Goal: Check status: Check status

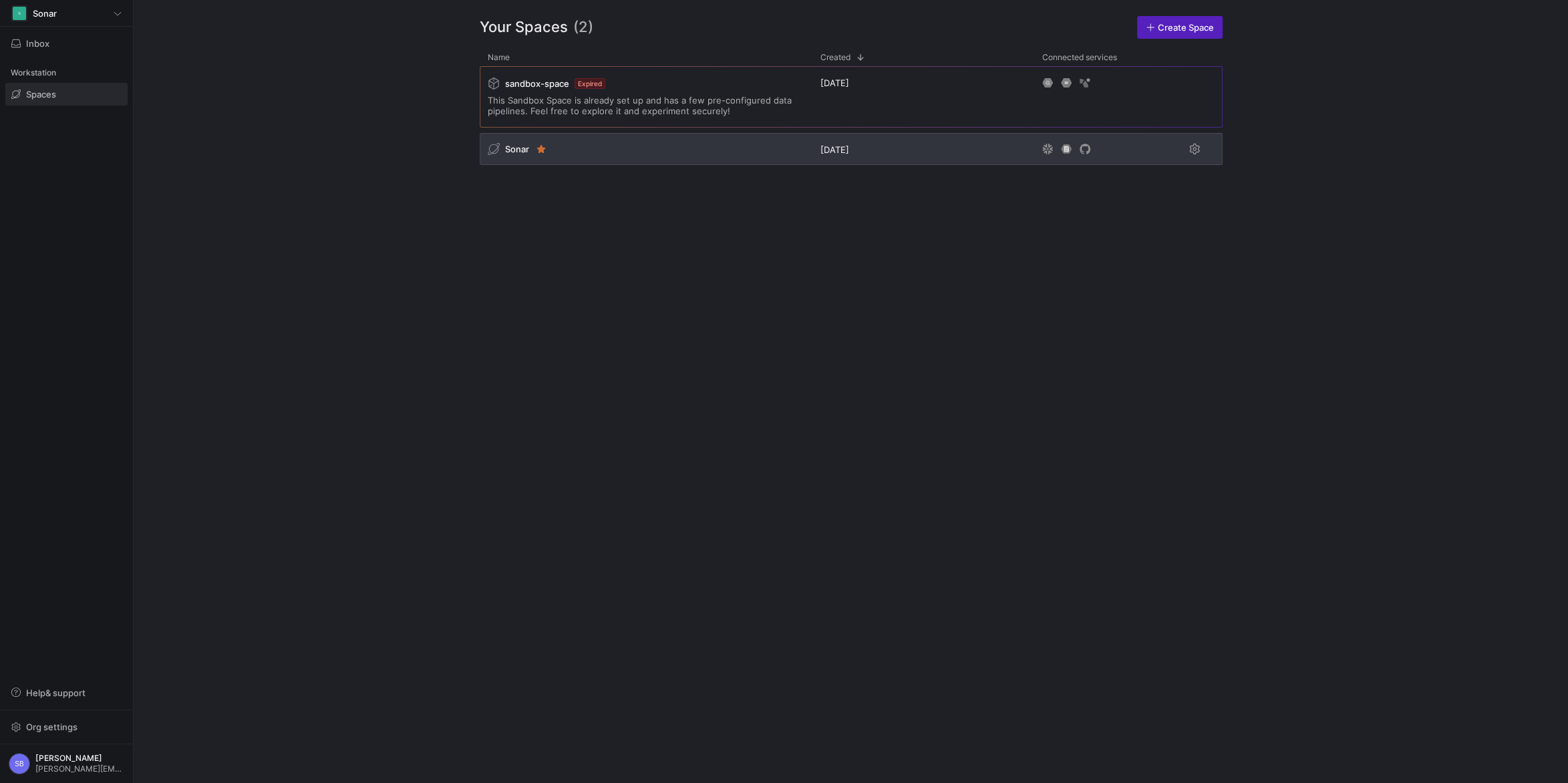
click at [525, 153] on span "Sonar" at bounding box center [517, 149] width 24 height 11
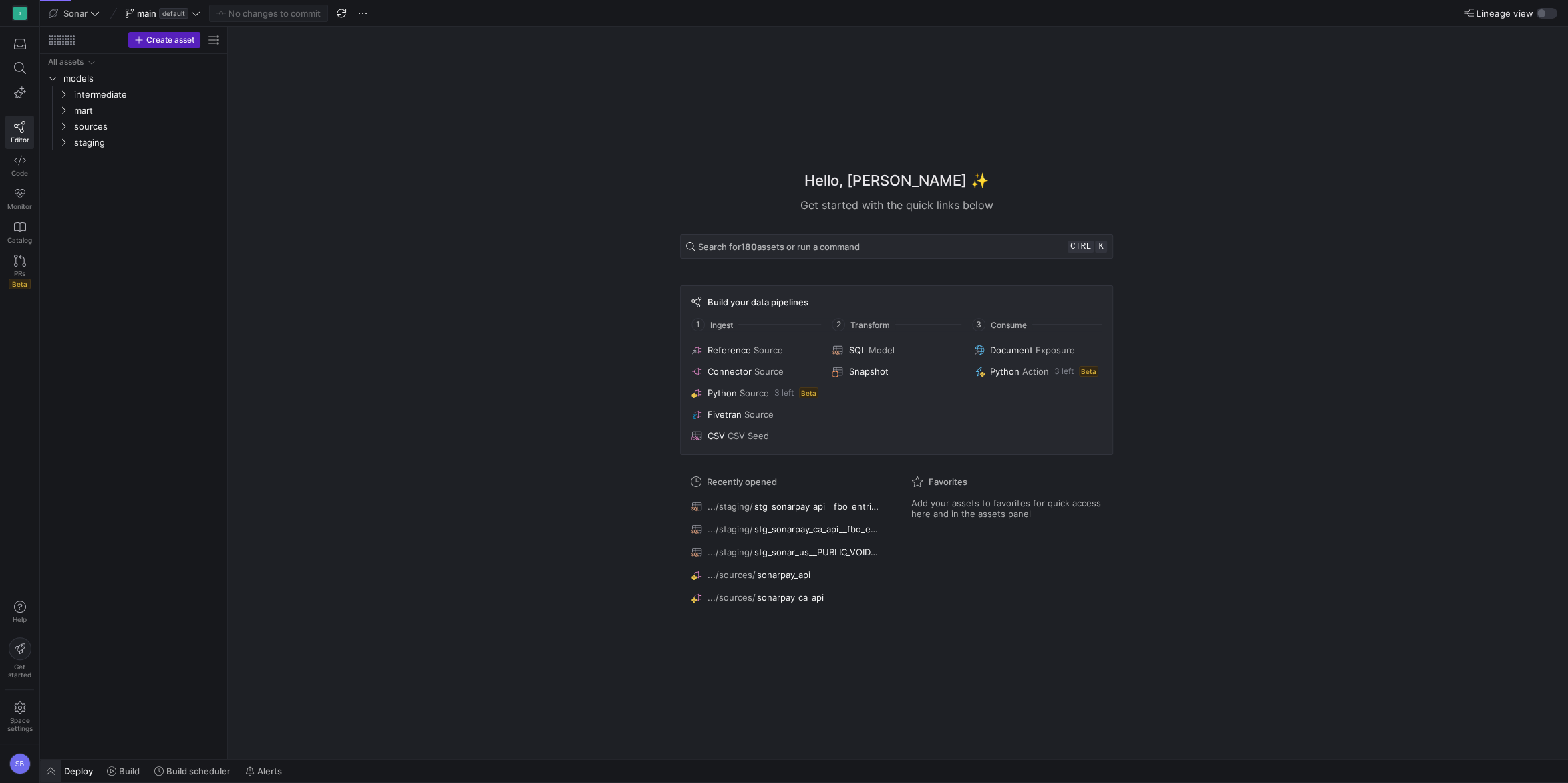
click at [55, 769] on span "button" at bounding box center [51, 771] width 21 height 23
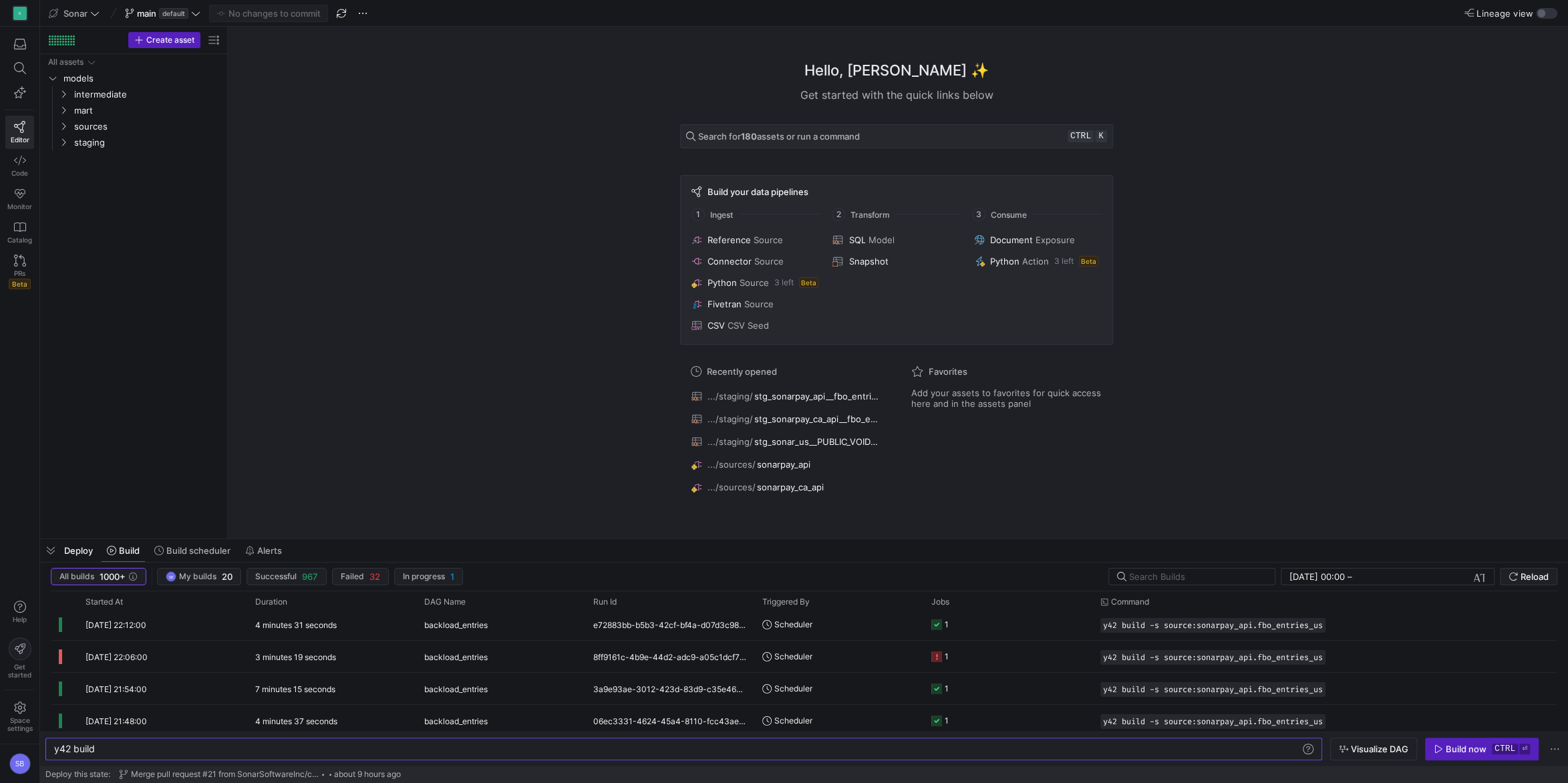
scroll to position [294, 0]
click at [335, 647] on div "3 minutes 19 seconds" at bounding box center [332, 656] width 169 height 32
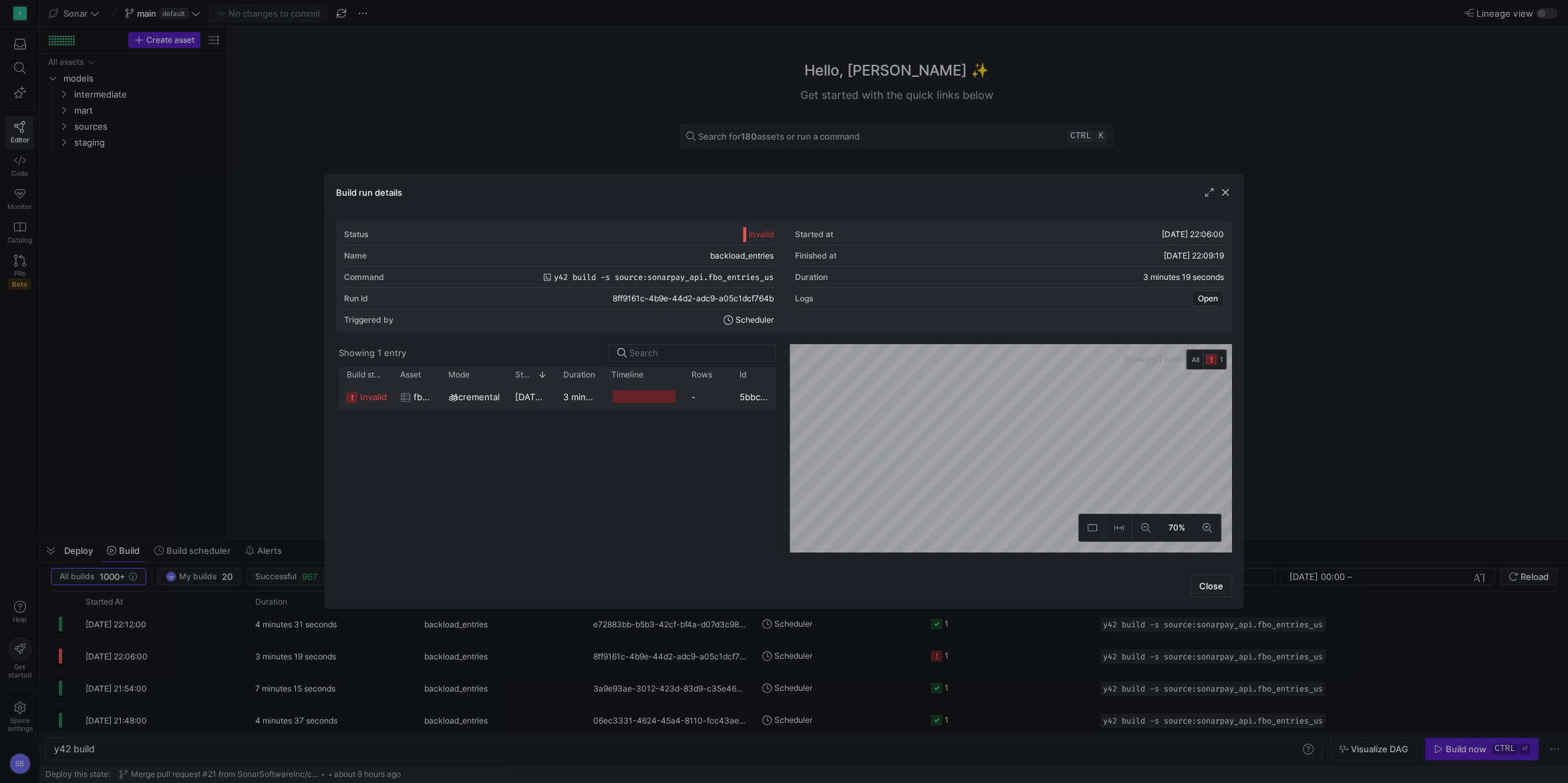
click at [601, 398] on y42-duration "3 minutes 15 seconds" at bounding box center [609, 397] width 92 height 11
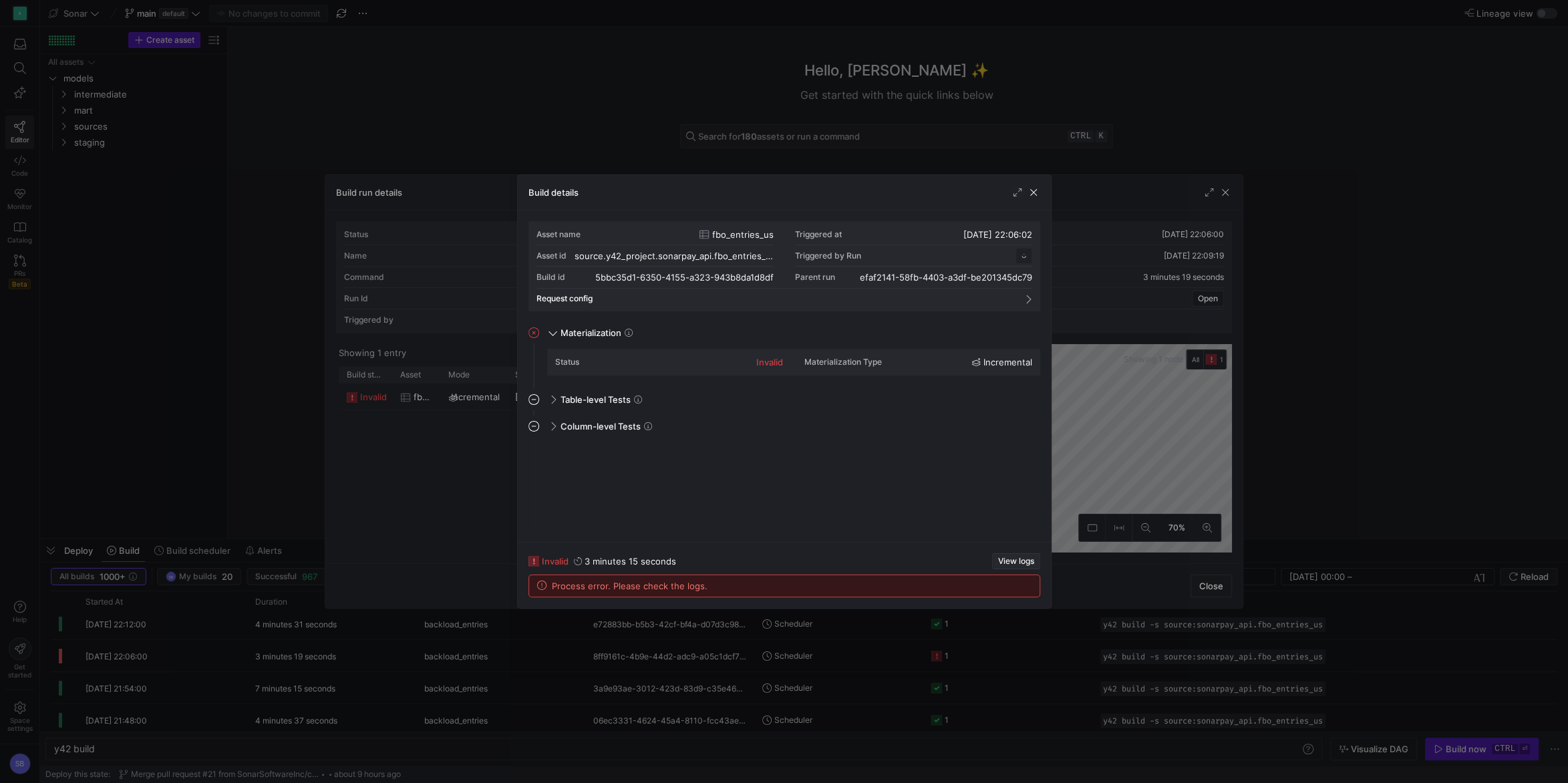
click at [1010, 555] on span "button" at bounding box center [1016, 561] width 47 height 15
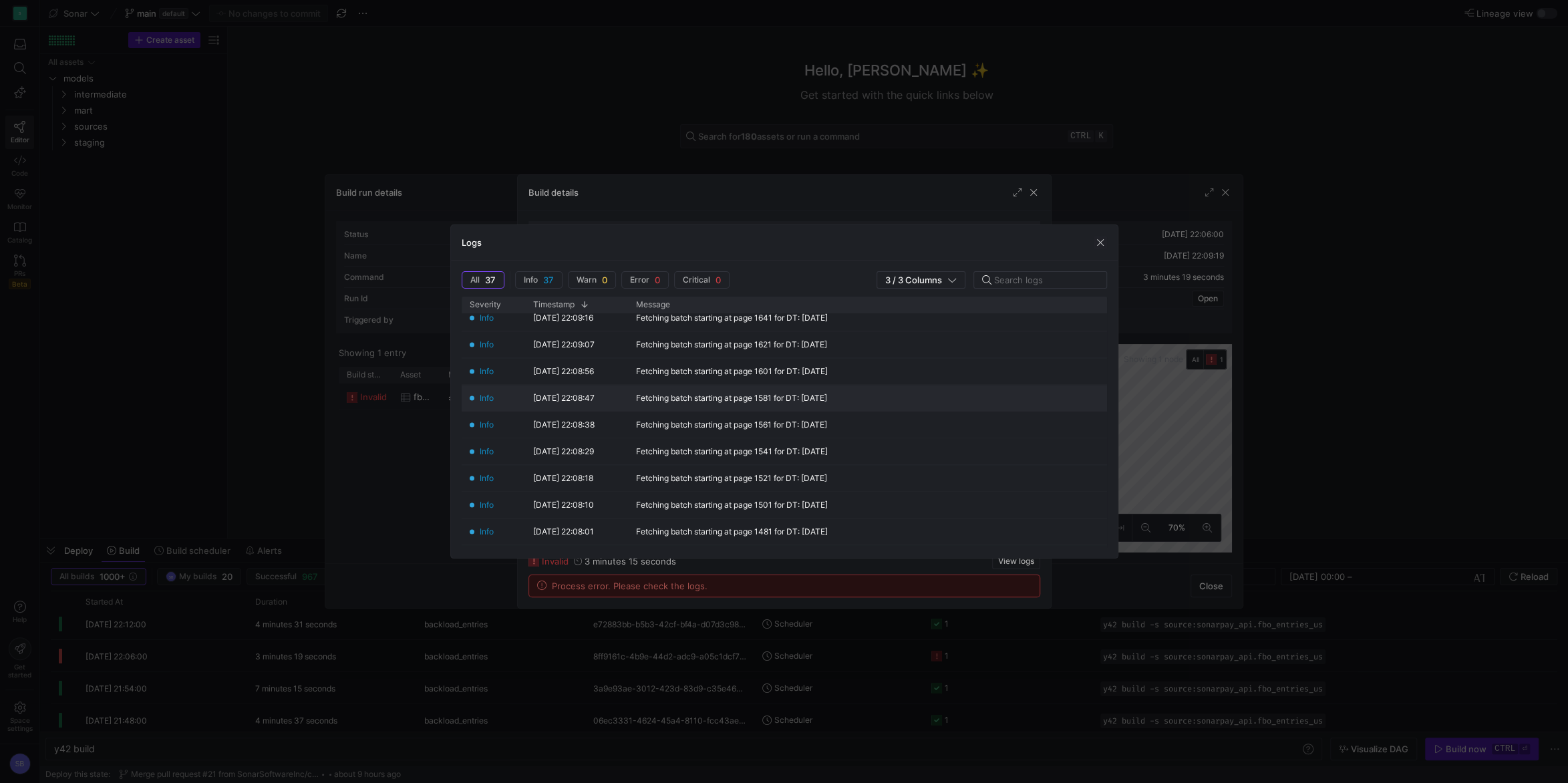
scroll to position [835, 0]
click at [1099, 241] on span "button" at bounding box center [1100, 243] width 13 height 13
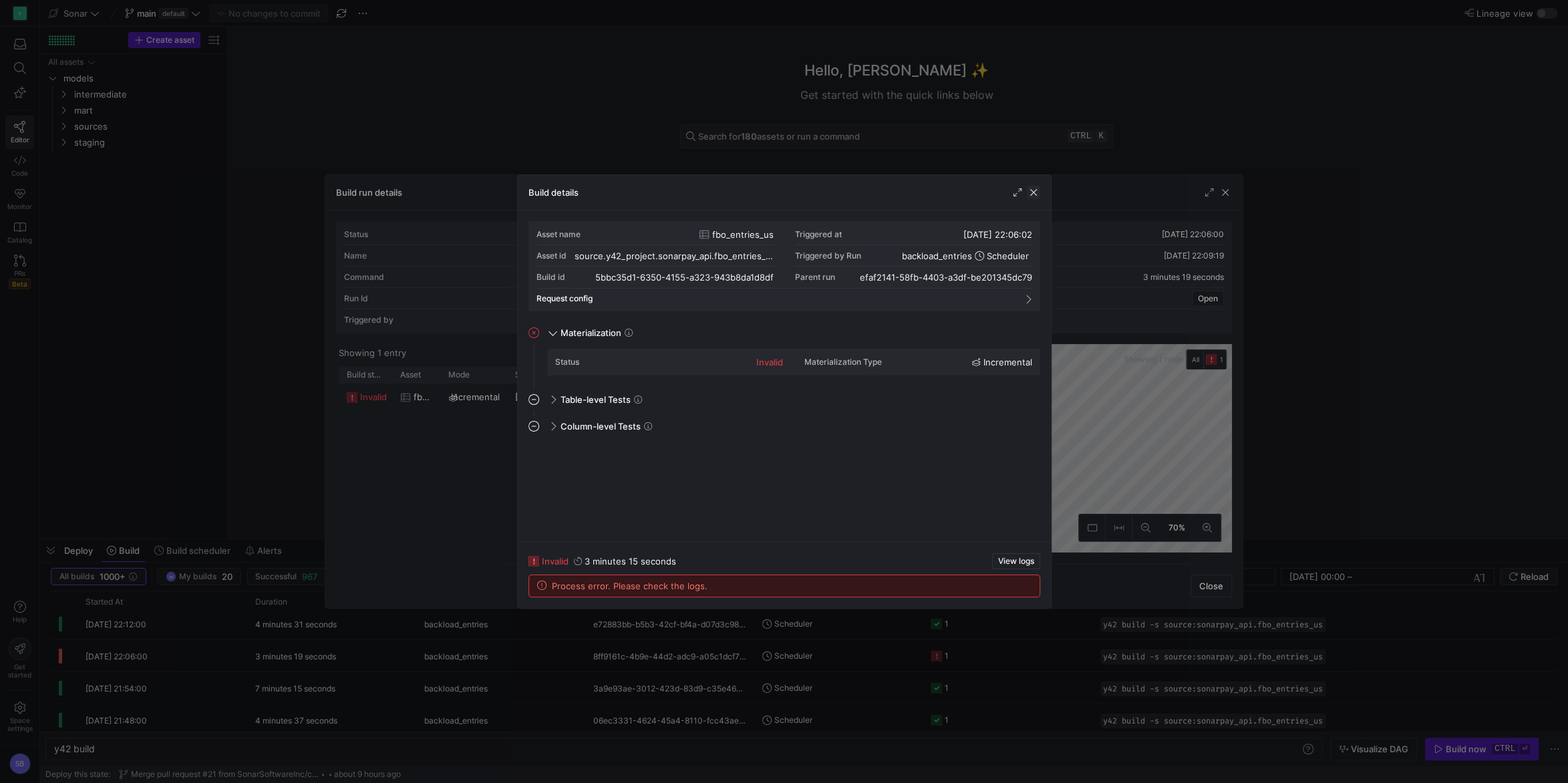
click at [1029, 194] on span "button" at bounding box center [1033, 192] width 13 height 13
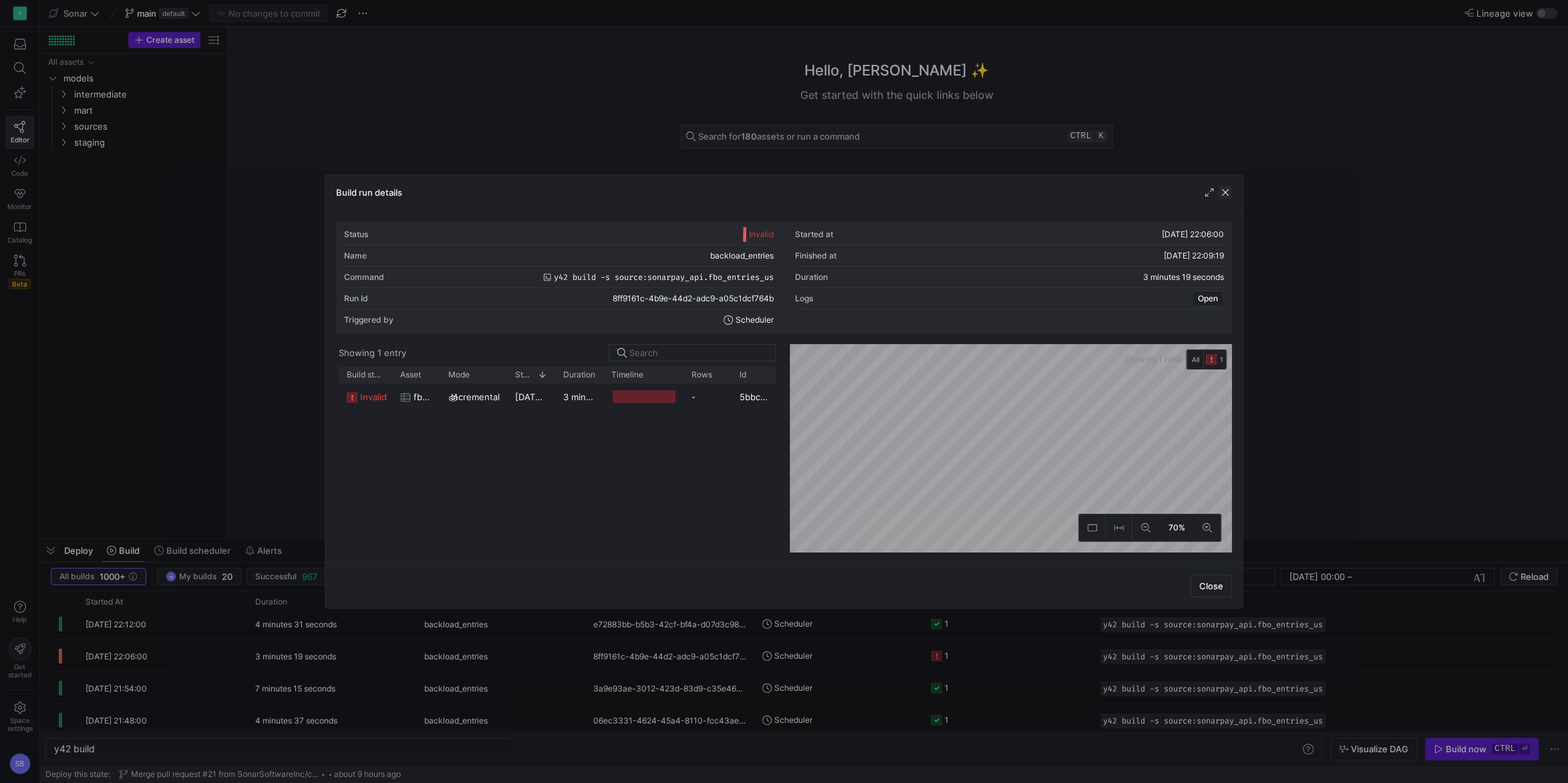
click at [1228, 193] on span "button" at bounding box center [1225, 192] width 13 height 13
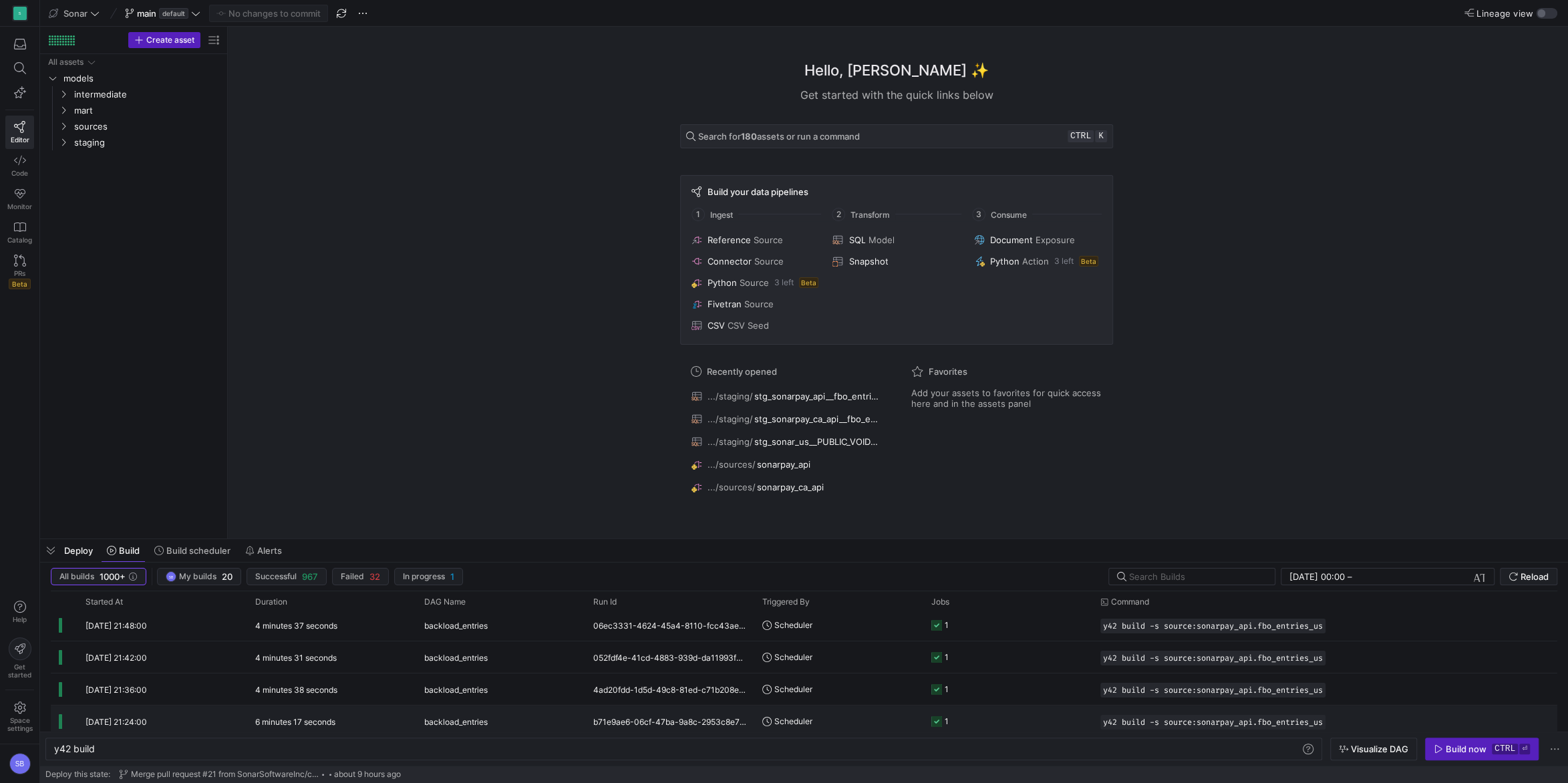
scroll to position [0, 0]
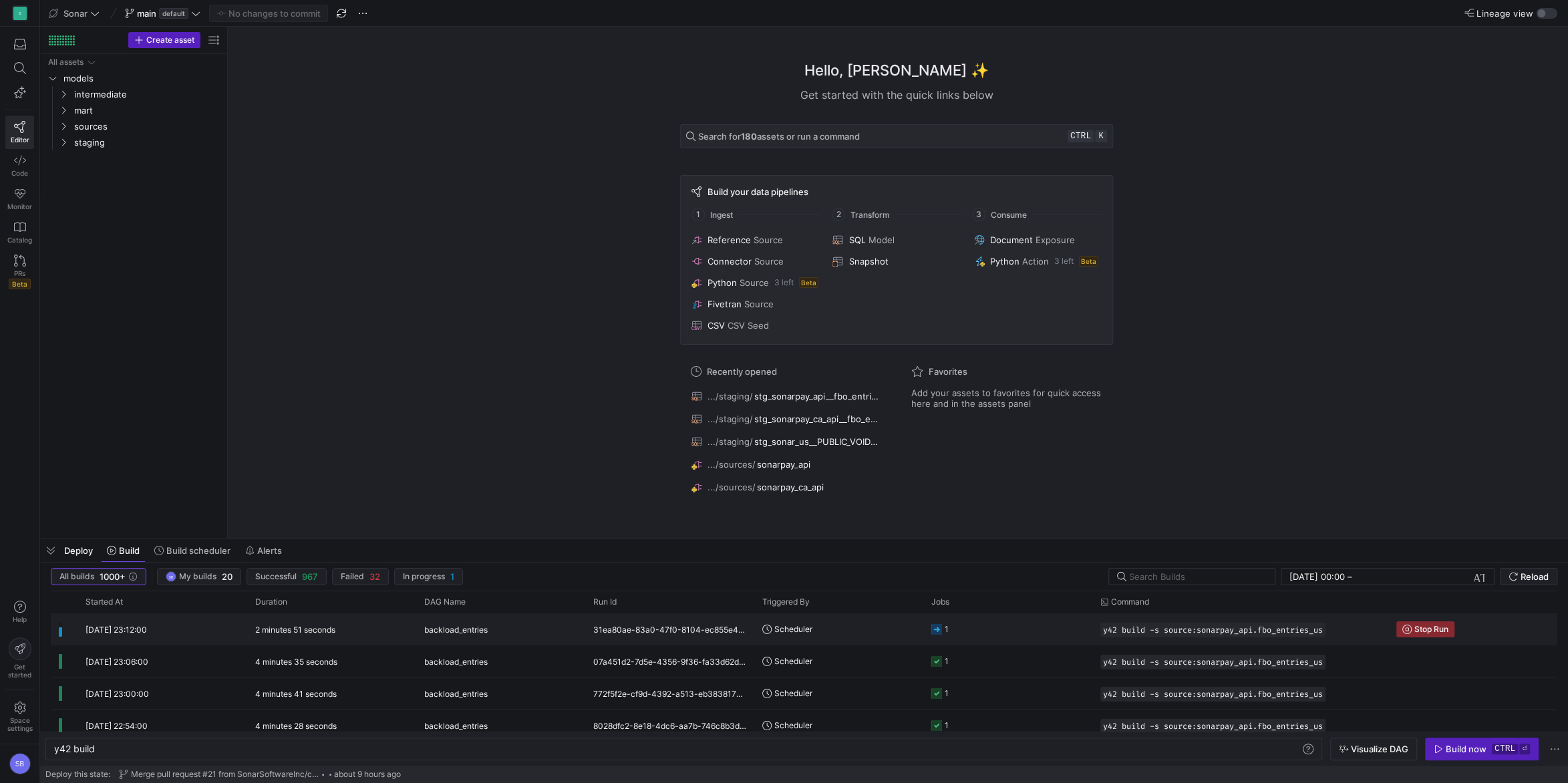
click at [568, 625] on div "backload_entries" at bounding box center [501, 630] width 153 height 32
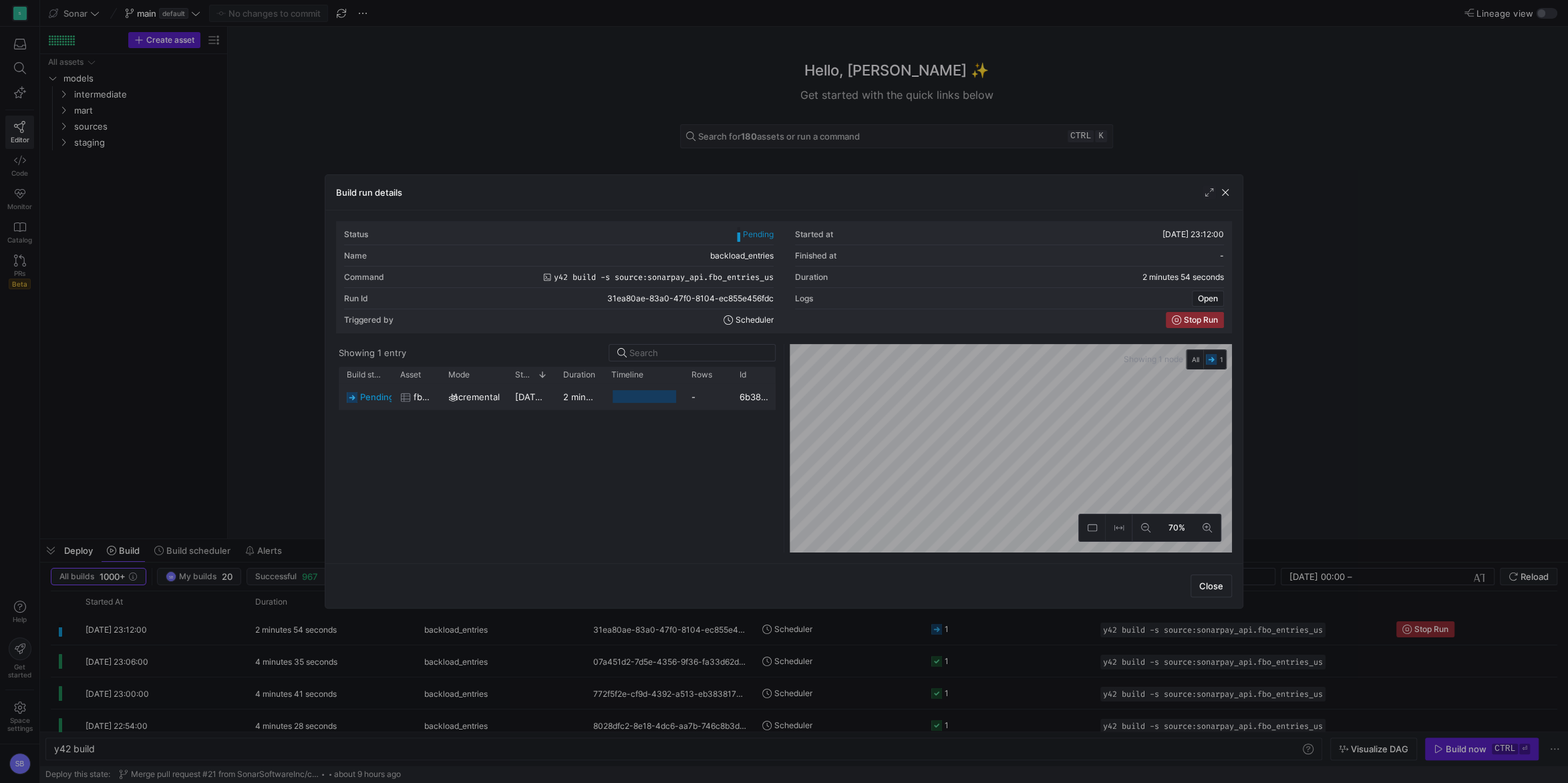
click at [536, 401] on span "[DATE] 23:12:02" at bounding box center [548, 397] width 67 height 11
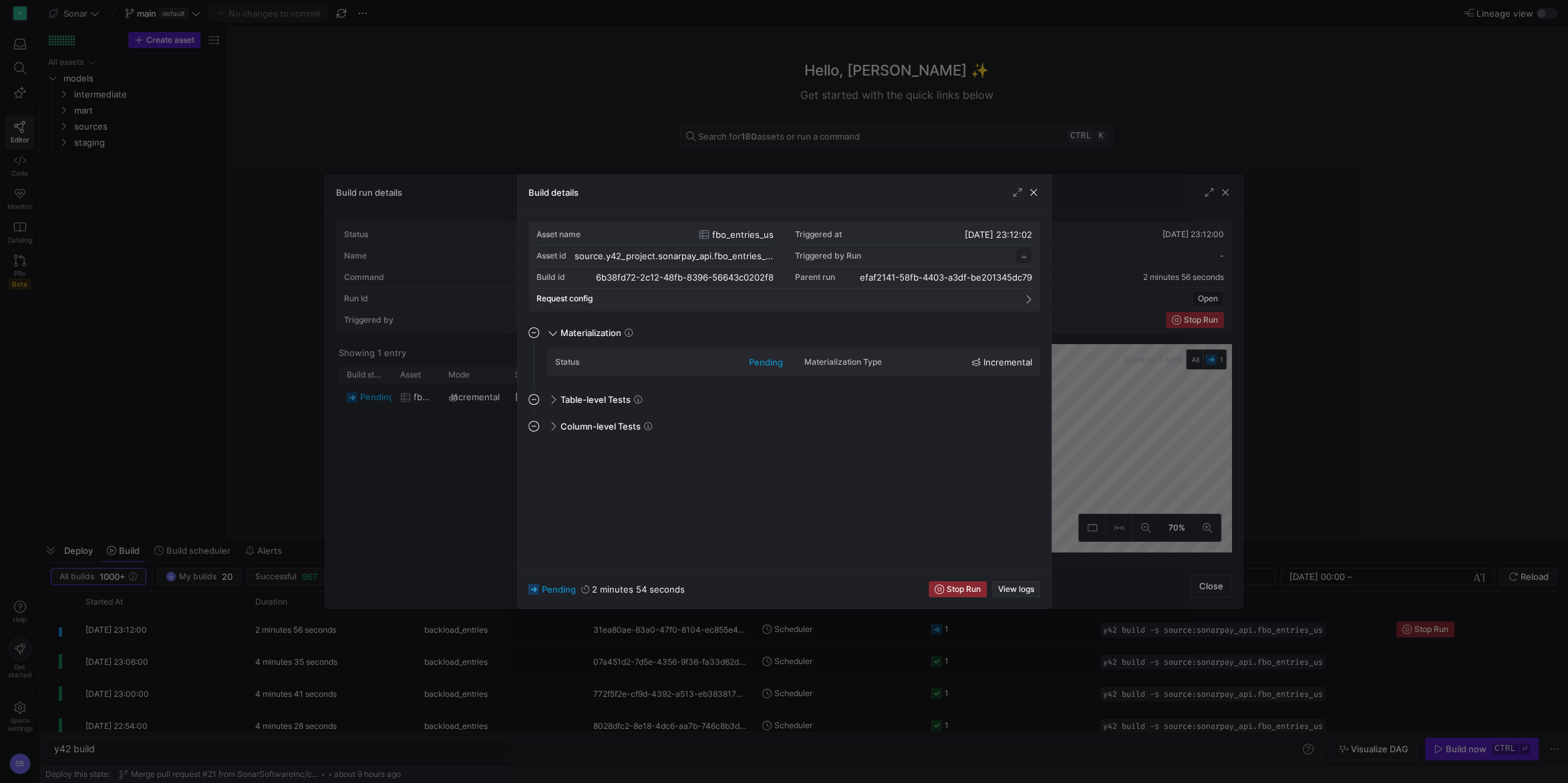
click at [1021, 585] on span "button" at bounding box center [1016, 589] width 47 height 15
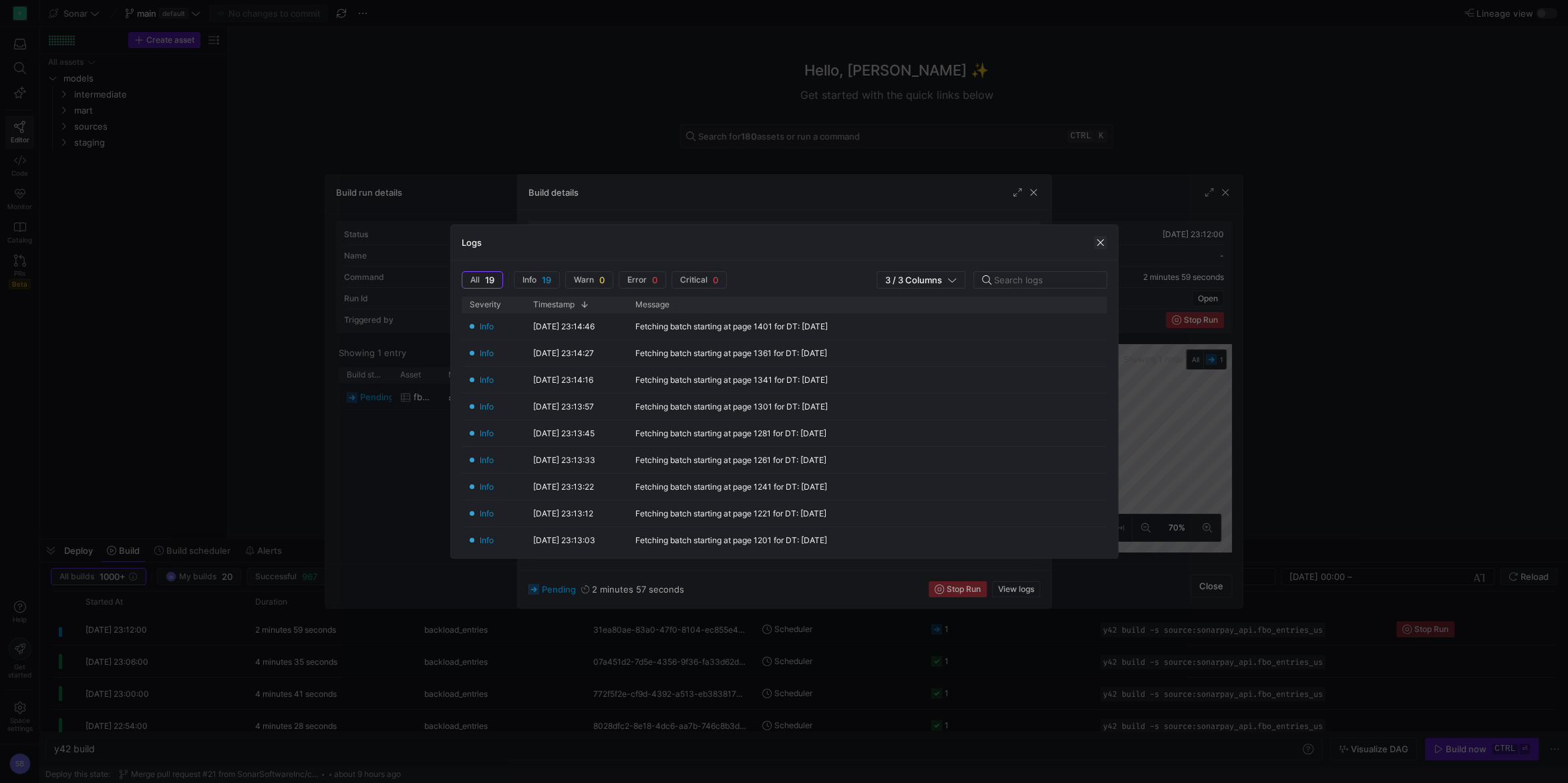
click at [1096, 243] on span "button" at bounding box center [1100, 243] width 13 height 13
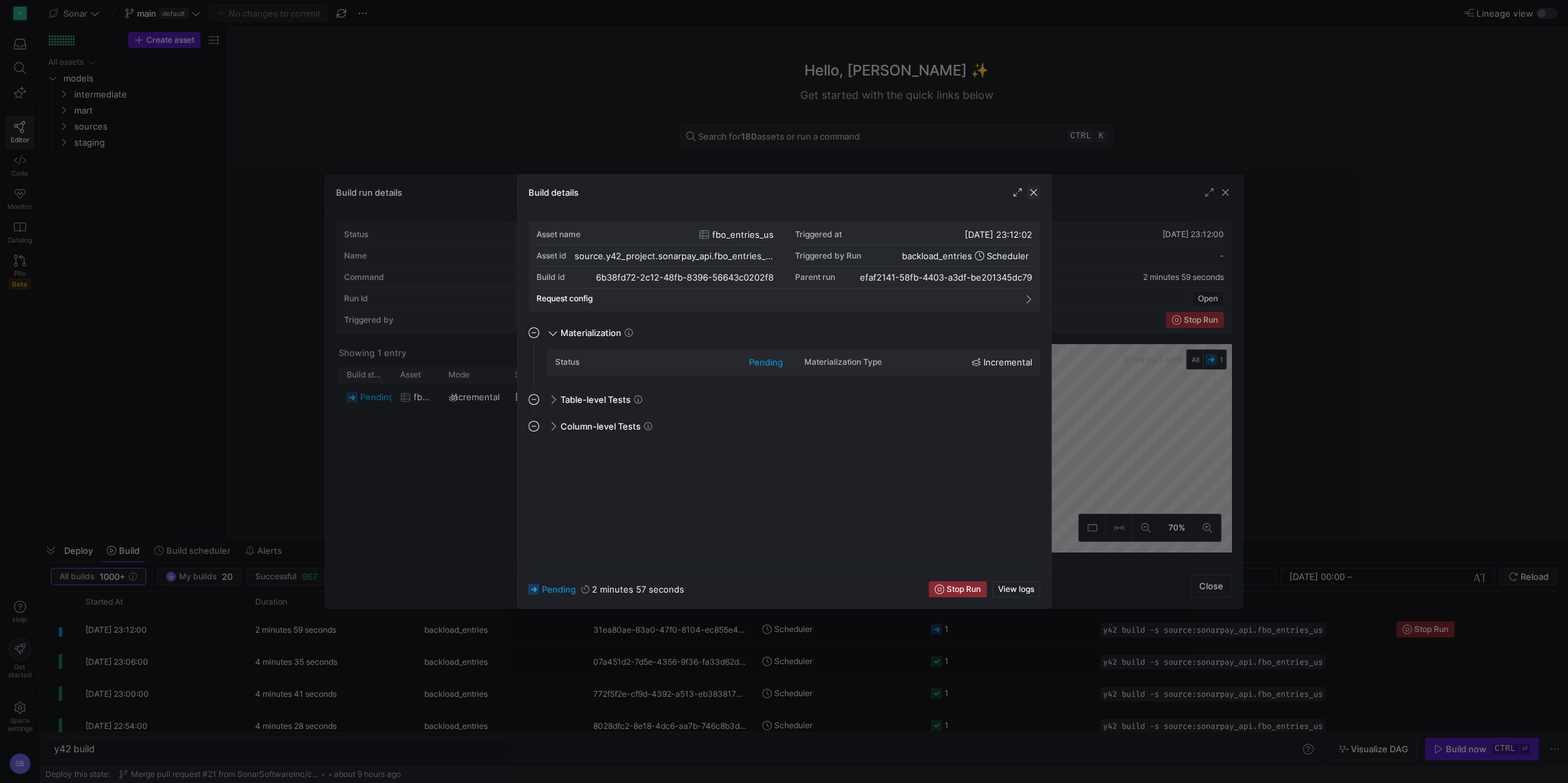
click at [1033, 195] on span "button" at bounding box center [1033, 192] width 13 height 13
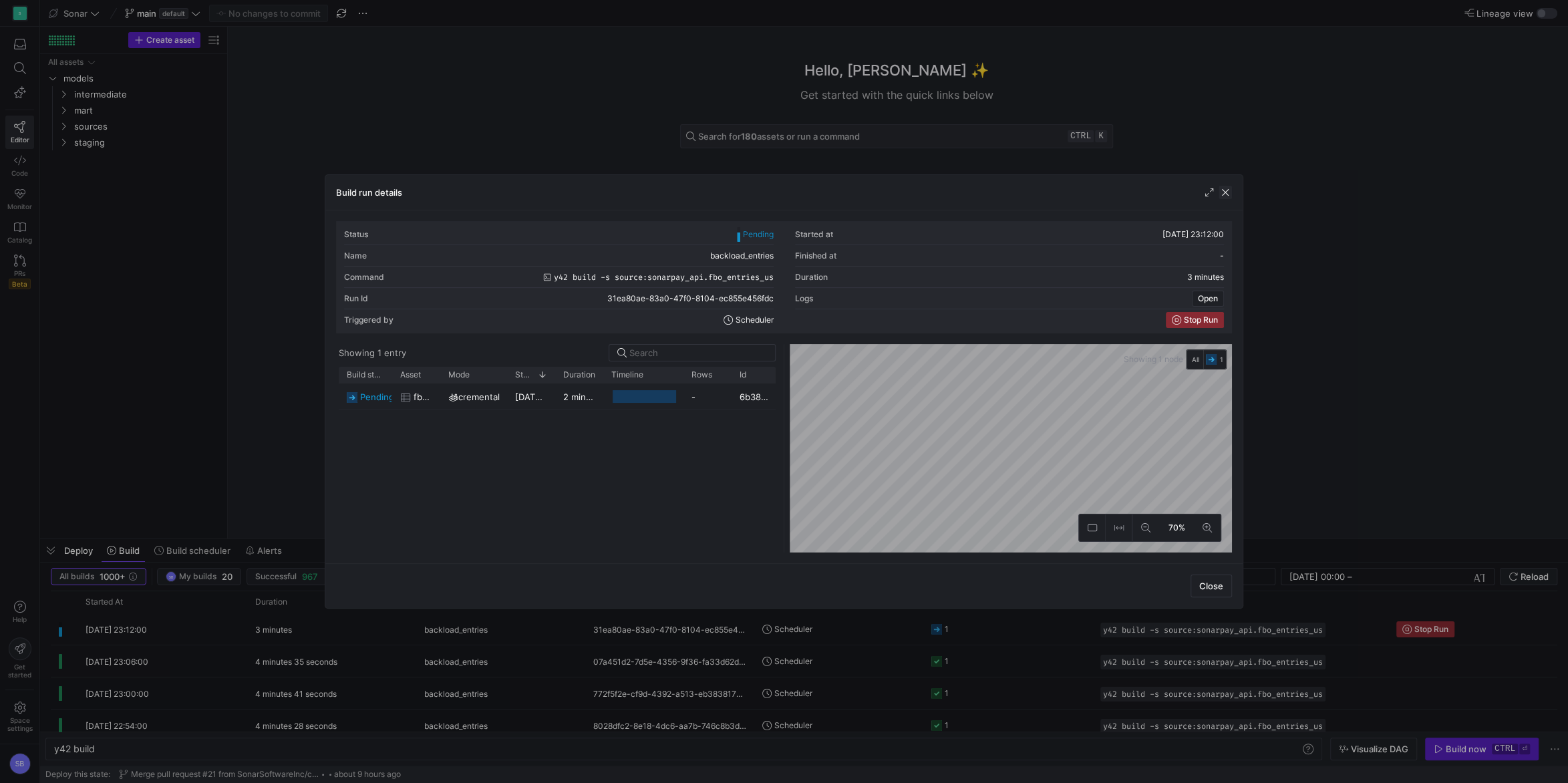
click at [1228, 192] on span "button" at bounding box center [1225, 192] width 13 height 13
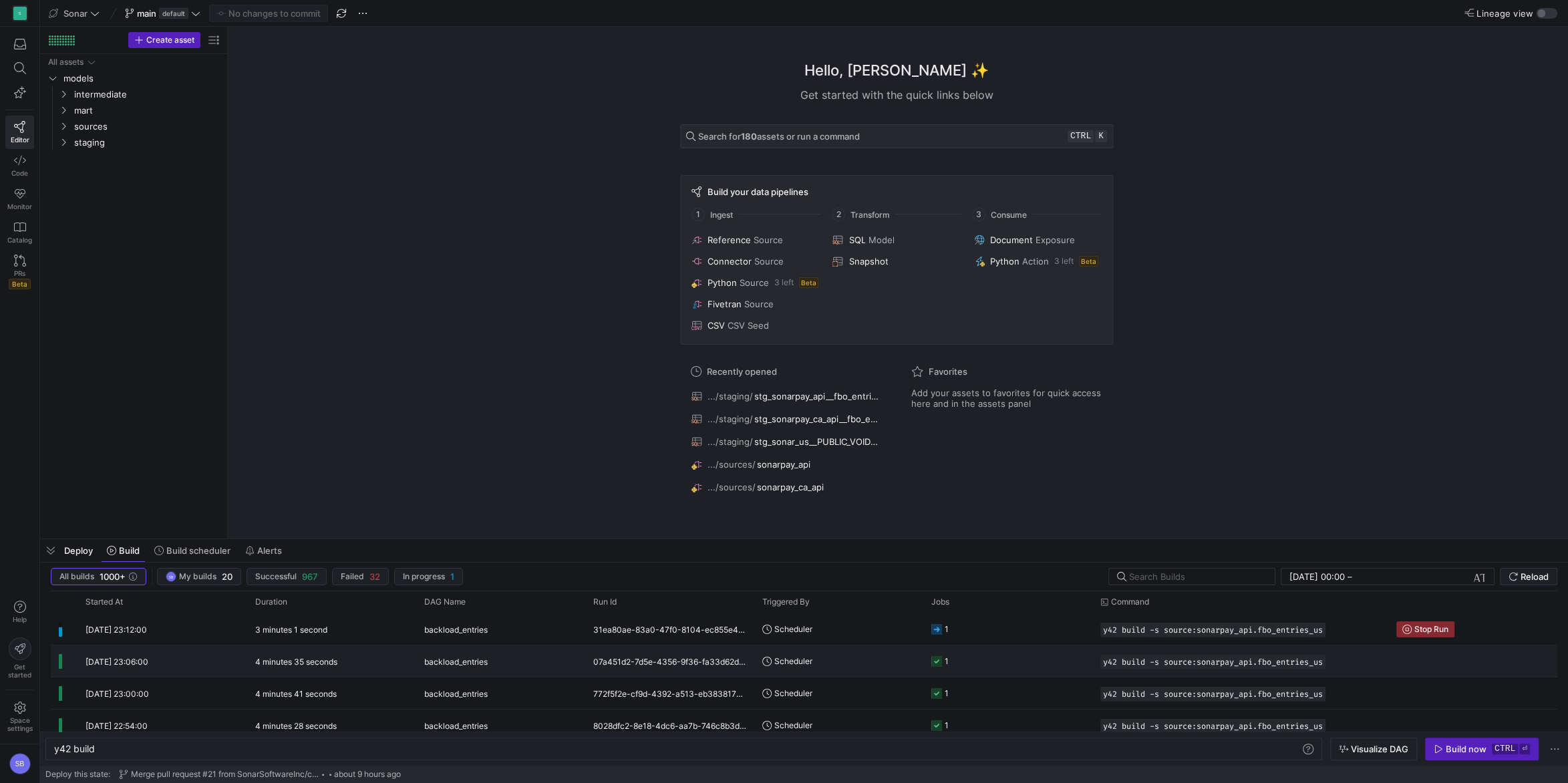
click at [313, 661] on y42-duration "4 minutes 35 seconds" at bounding box center [296, 661] width 82 height 10
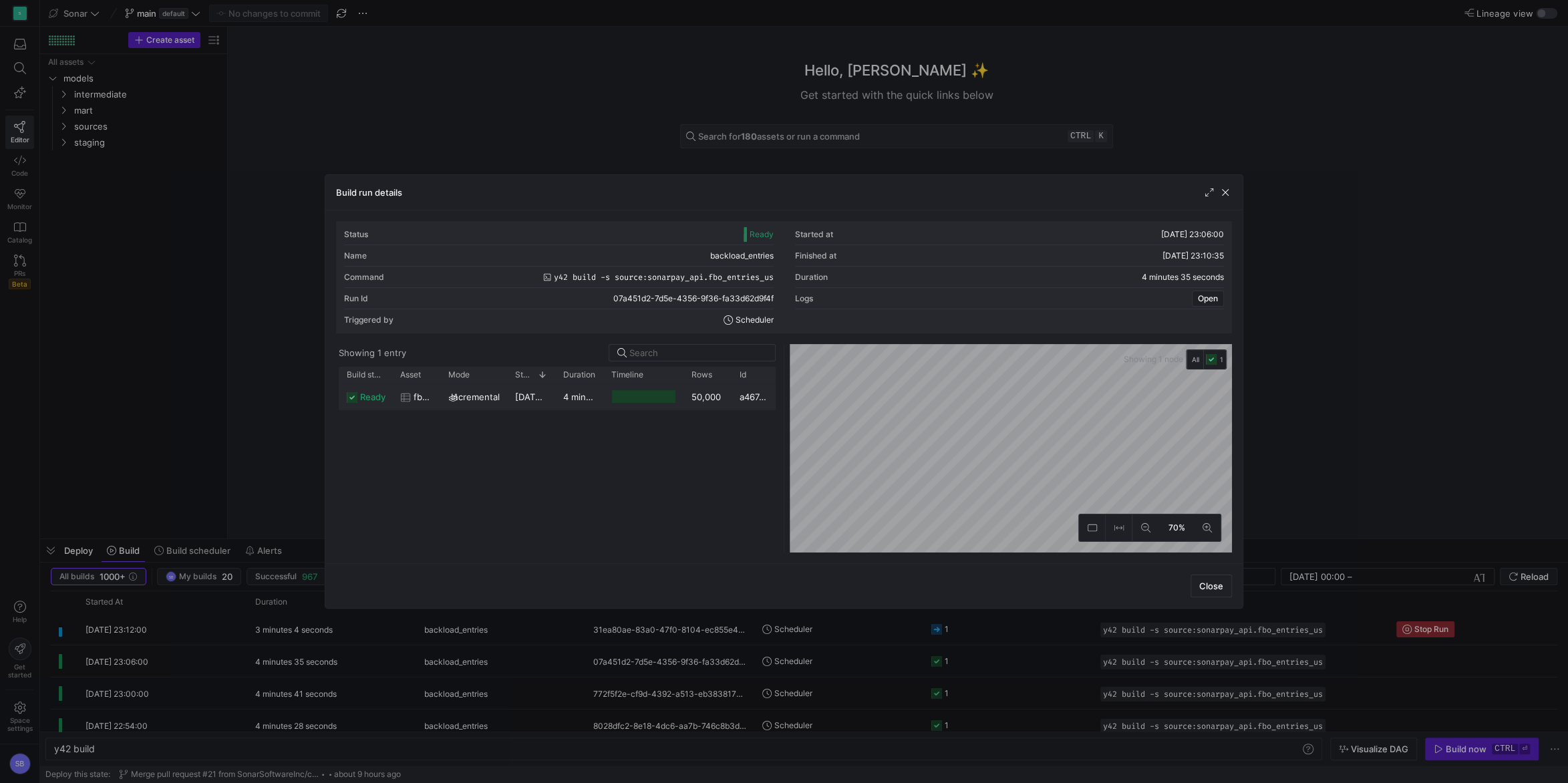
click at [570, 401] on y42-duration "4 minutes 32 seconds" at bounding box center [610, 397] width 93 height 11
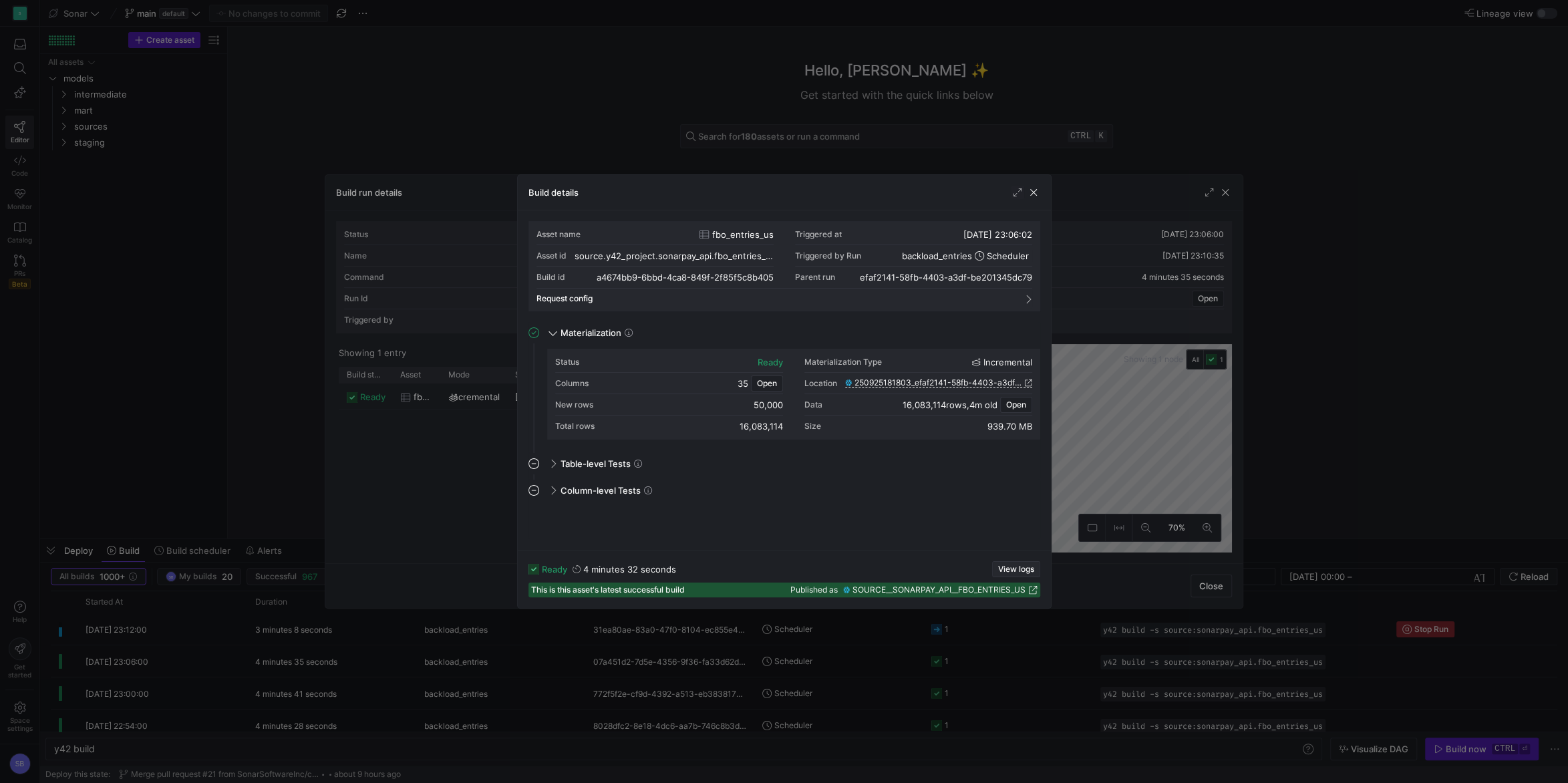
click at [1013, 569] on span "View logs" at bounding box center [1017, 570] width 36 height 9
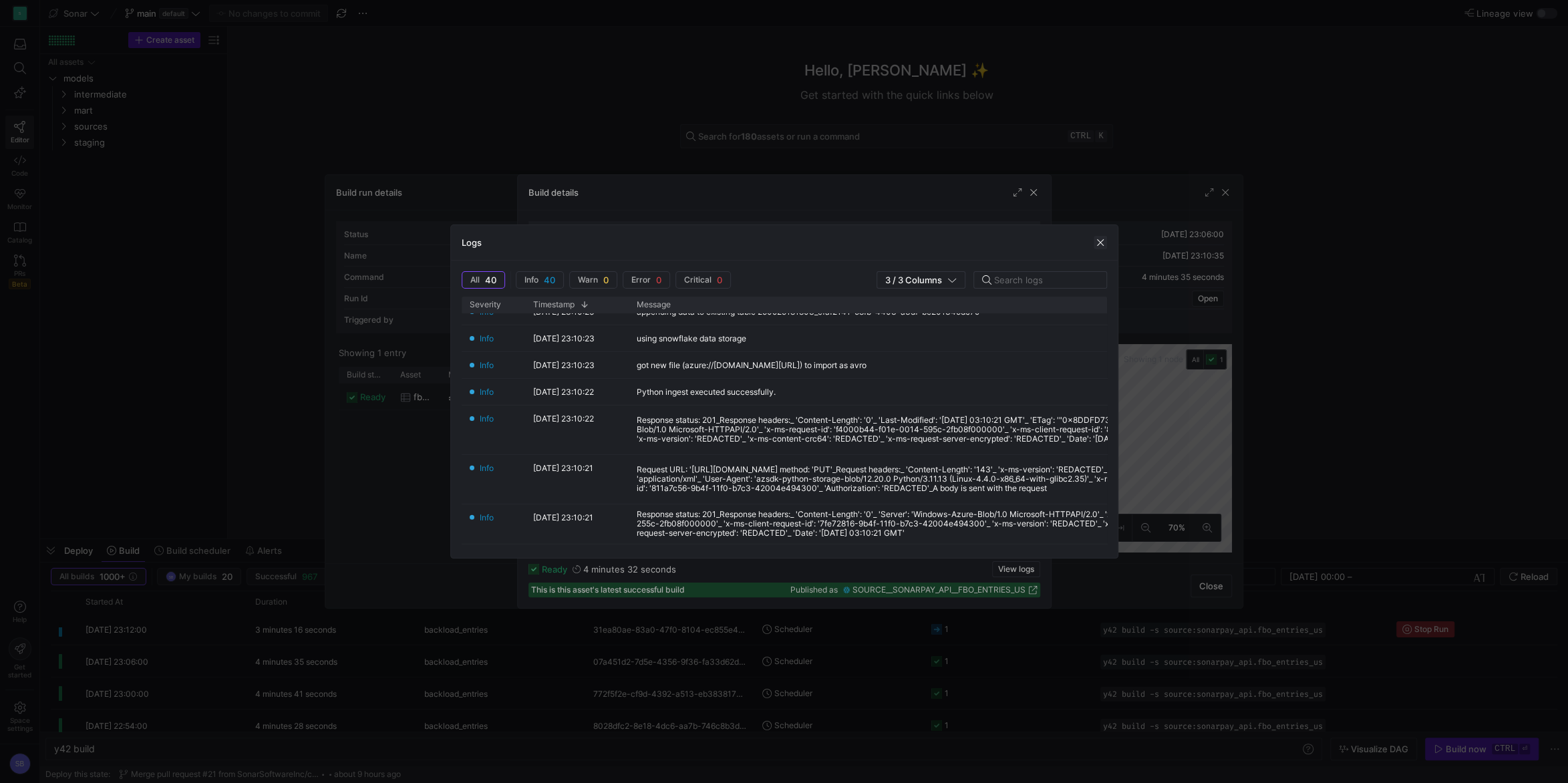
click at [1100, 240] on span "button" at bounding box center [1100, 243] width 13 height 13
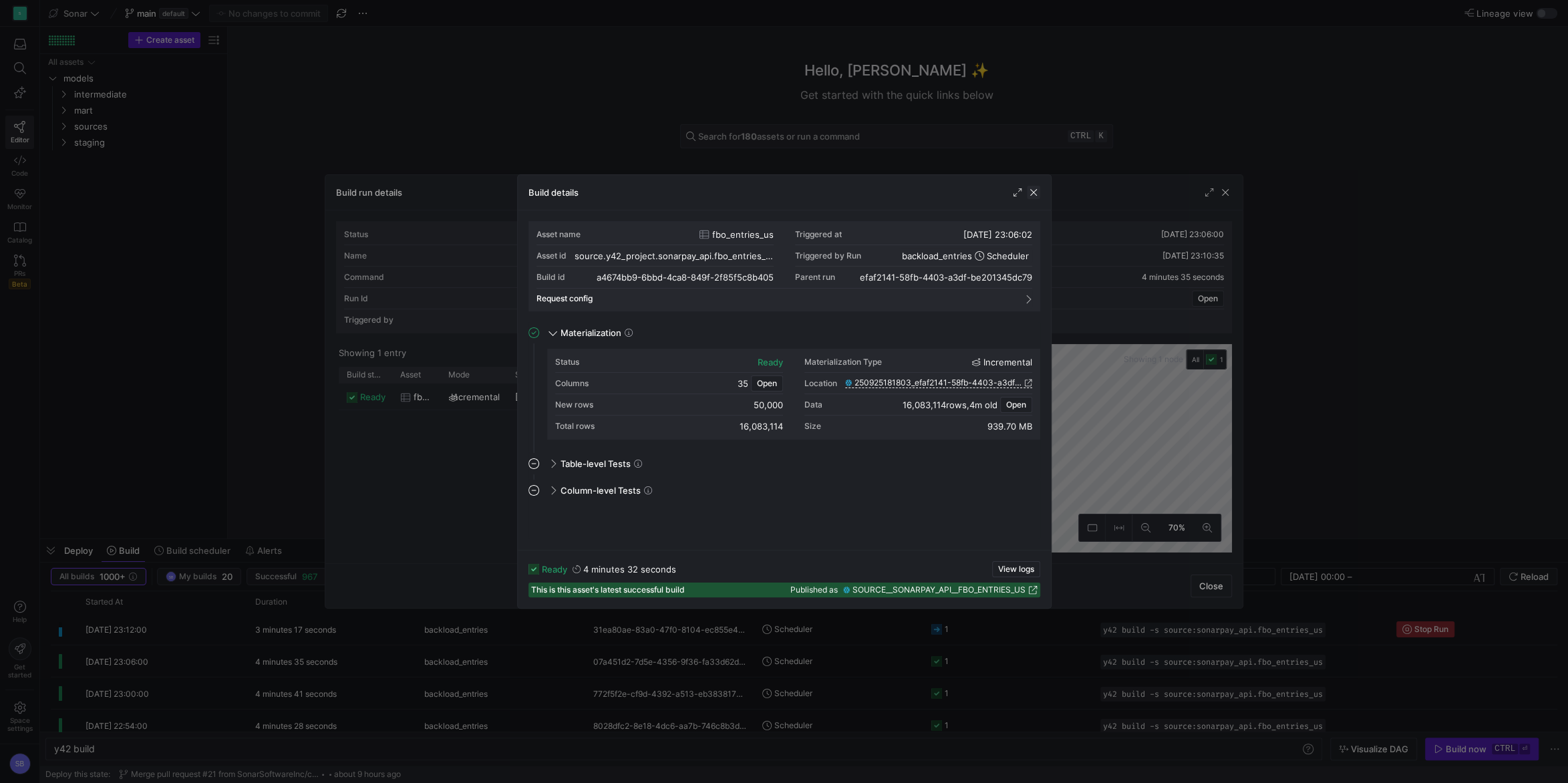
click at [1035, 194] on span "button" at bounding box center [1033, 192] width 13 height 13
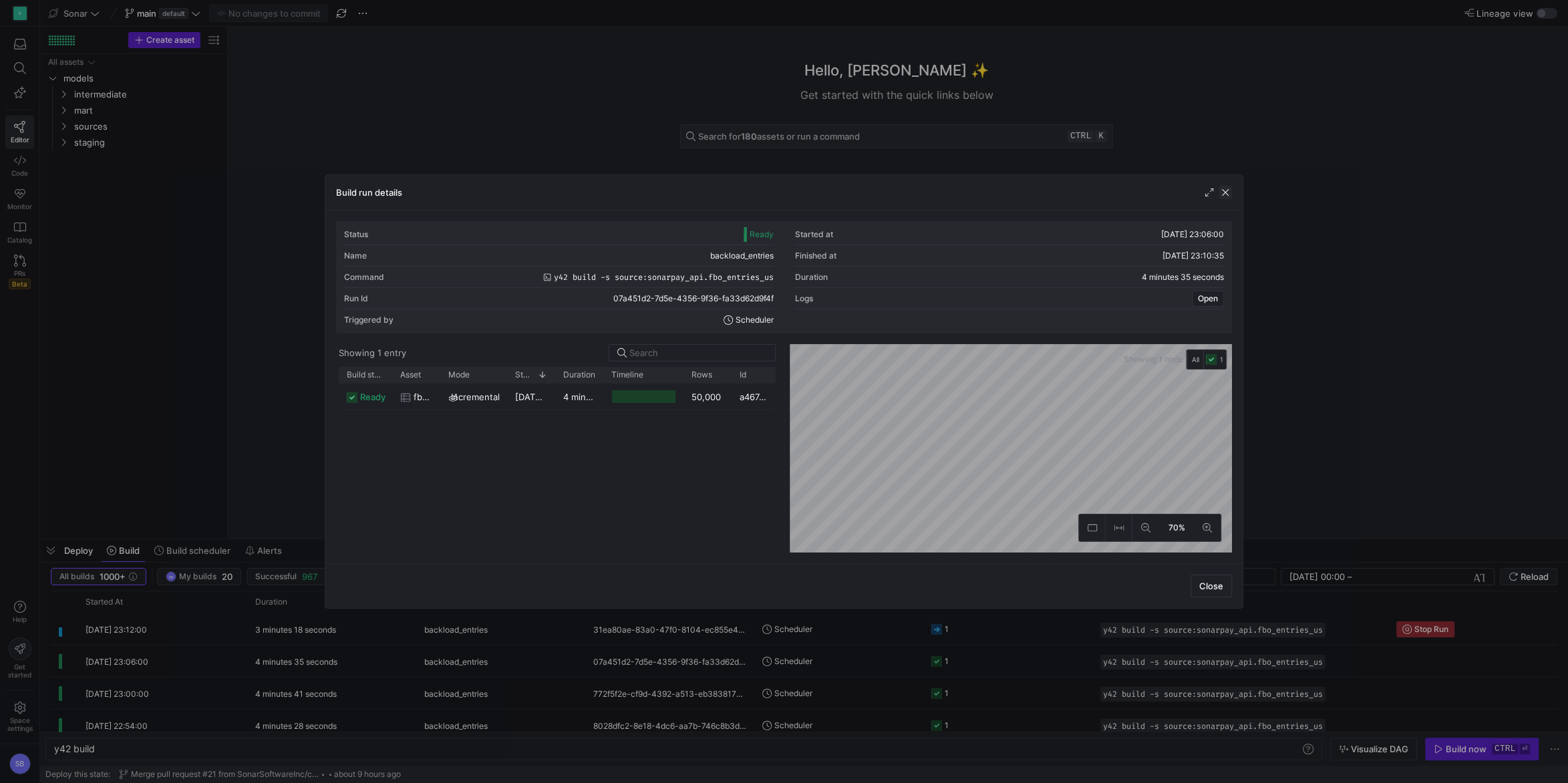
click at [1231, 189] on span "button" at bounding box center [1225, 192] width 13 height 13
